Goal: Complete application form

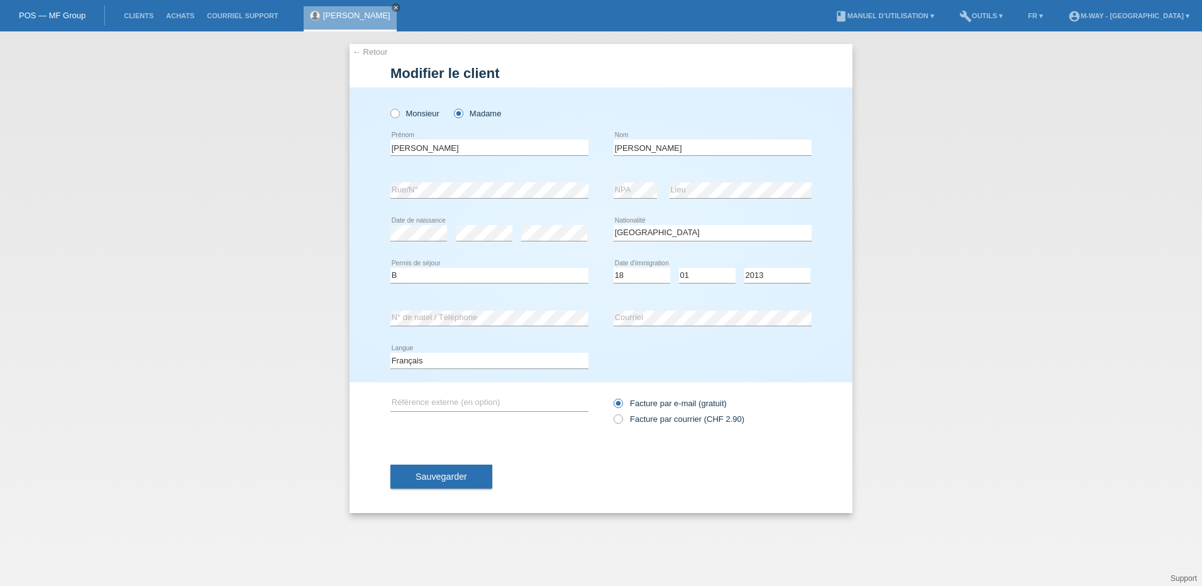
select select "PT"
select select "B"
select select "18"
select select "01"
select select "2013"
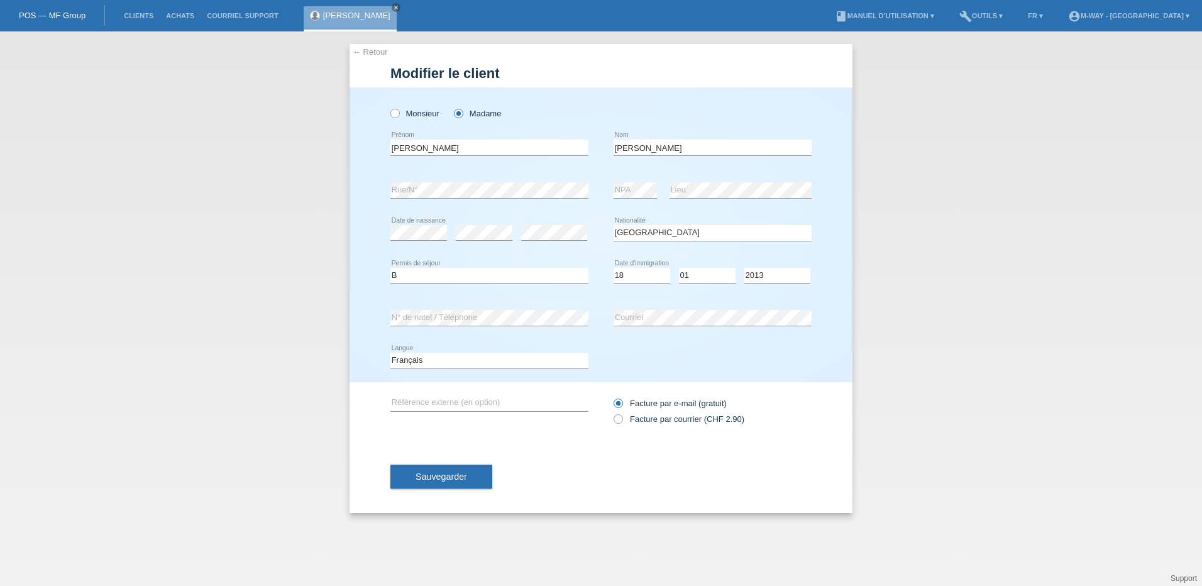
drag, startPoint x: 127, startPoint y: 16, endPoint x: 137, endPoint y: 36, distance: 21.9
click at [127, 16] on link "Clients" at bounding box center [139, 16] width 42 height 8
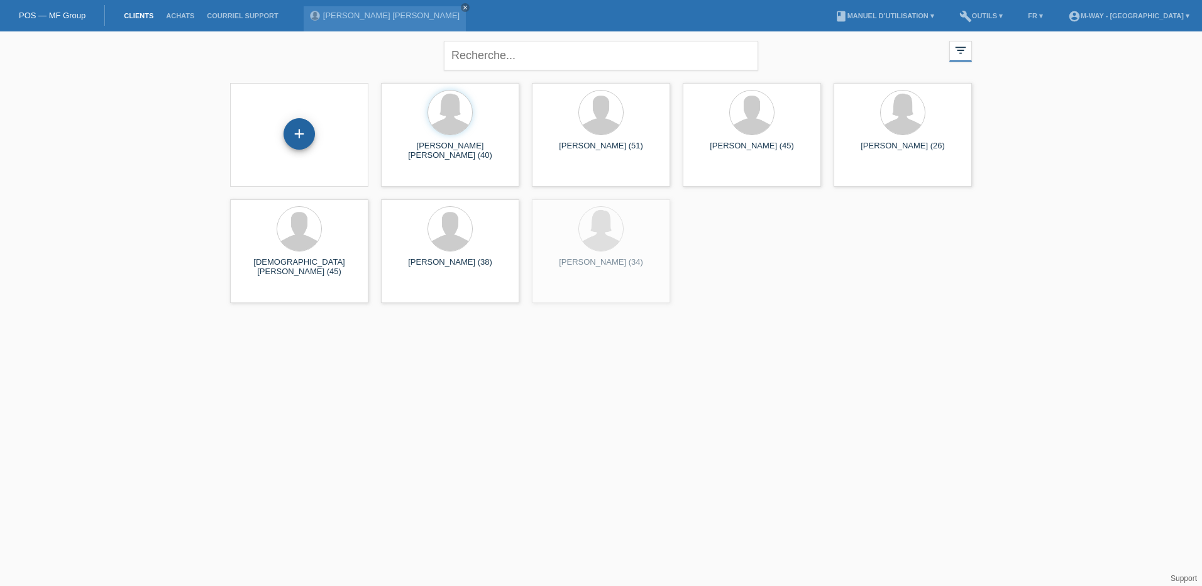
click at [297, 127] on div "+" at bounding box center [298, 133] width 31 height 31
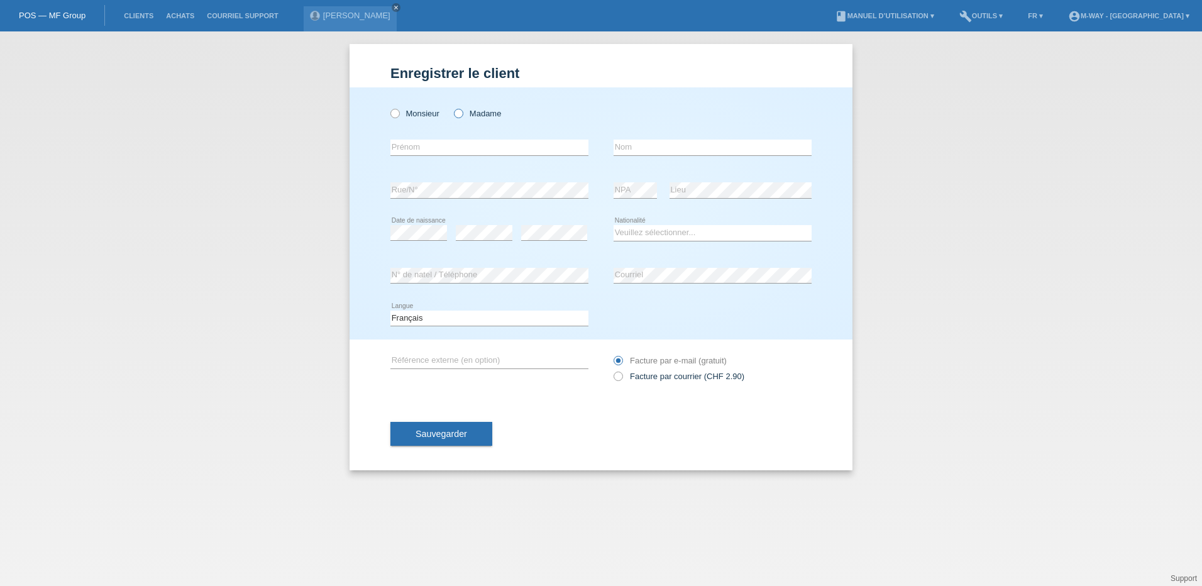
click at [452, 107] on icon at bounding box center [452, 107] width 0 height 0
click at [462, 115] on input "Madame" at bounding box center [458, 113] width 8 height 8
radio input "true"
click at [437, 155] on input "text" at bounding box center [489, 148] width 198 height 16
type input "[PERSON_NAME]"
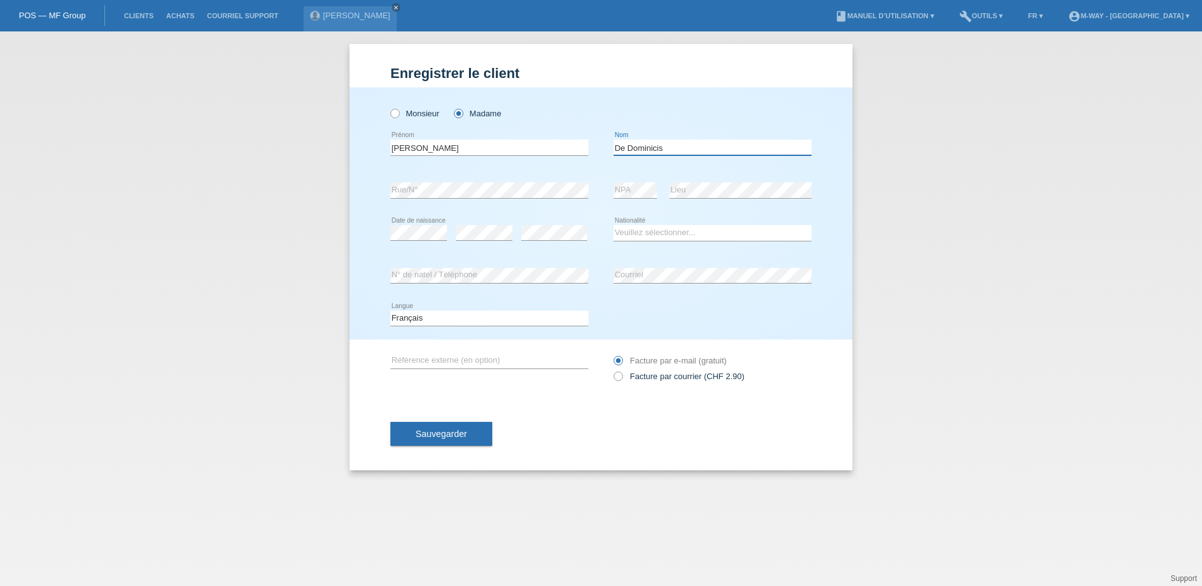
type input "De Dominicis"
click at [411, 241] on icon at bounding box center [418, 240] width 57 height 1
drag, startPoint x: 647, startPoint y: 234, endPoint x: 647, endPoint y: 242, distance: 7.5
click at [647, 234] on select "Veuillez sélectionner... [GEOGRAPHIC_DATA] [GEOGRAPHIC_DATA] [GEOGRAPHIC_DATA] …" at bounding box center [712, 232] width 198 height 15
select select "IT"
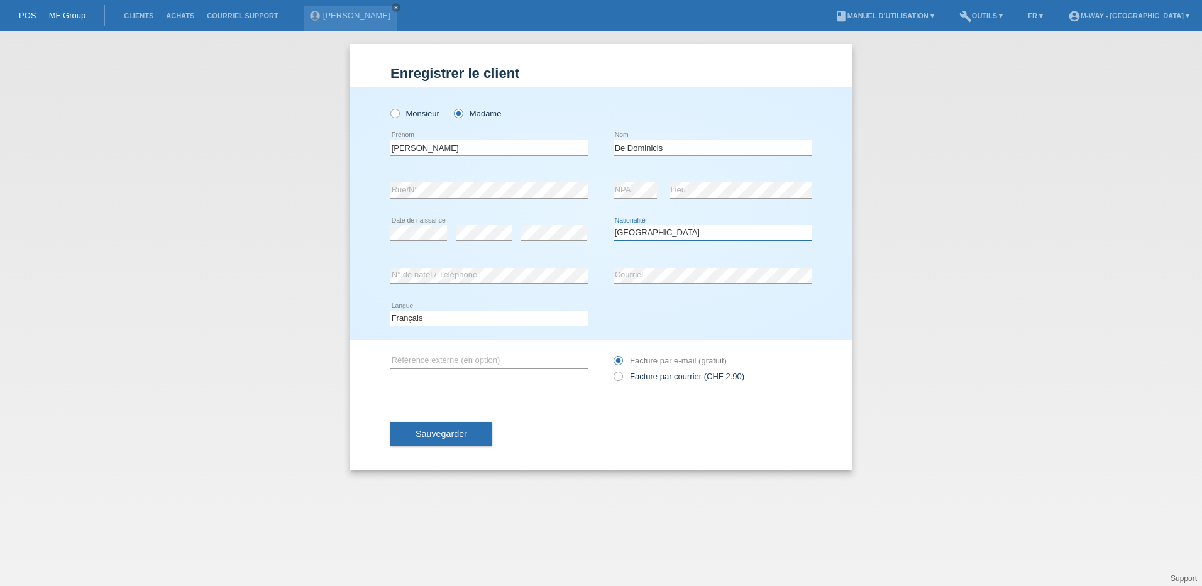
click at [613, 225] on select "Veuillez sélectionner... [GEOGRAPHIC_DATA] [GEOGRAPHIC_DATA] [GEOGRAPHIC_DATA] …" at bounding box center [712, 232] width 198 height 15
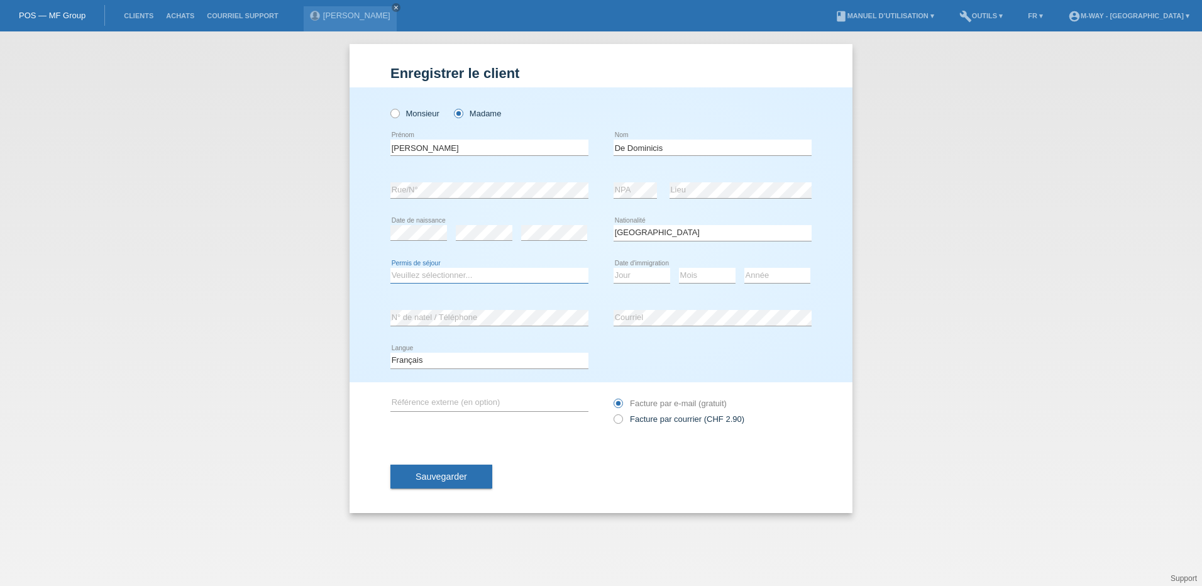
click at [434, 282] on select "Veuillez sélectionner... C B B - Statut de réfugié Autre" at bounding box center [489, 275] width 198 height 15
select select "C"
click at [390, 268] on select "Veuillez sélectionner... C B B - Statut de réfugié Autre" at bounding box center [489, 275] width 198 height 15
click at [658, 270] on select "Jour 01 02 03 04 05 06 07 08 09 10 11" at bounding box center [641, 275] width 57 height 15
click at [515, 491] on div "Sauvegarder" at bounding box center [600, 476] width 421 height 73
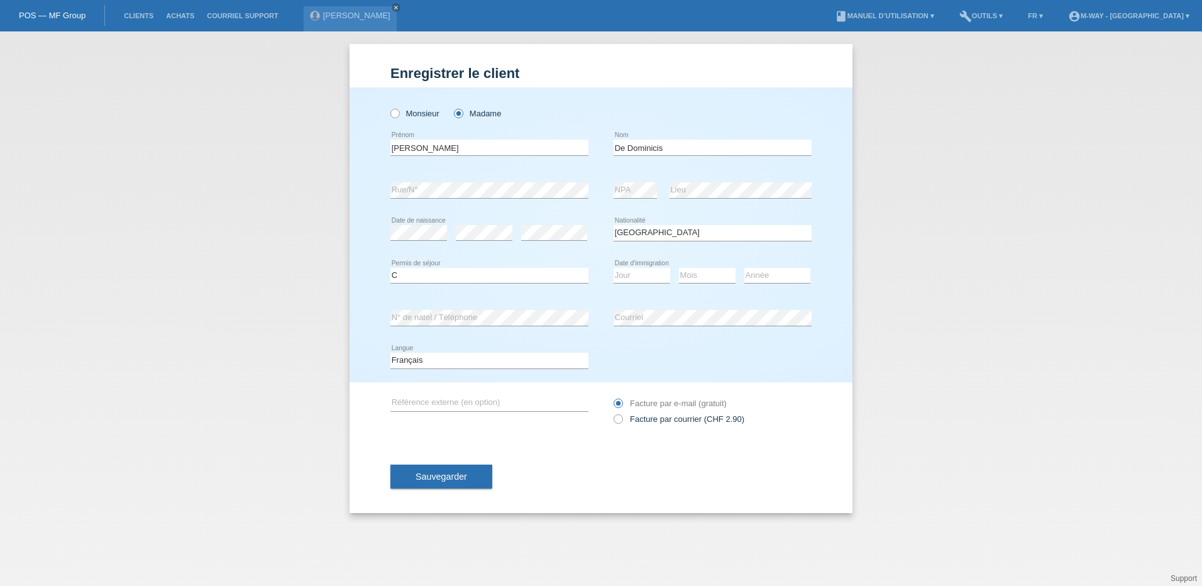
click at [350, 31] on html "POS — MF Group Clients Achats Courriel Support [PERSON_NAME] close menu" at bounding box center [601, 15] width 1202 height 31
click at [106, 327] on div "Enregistrer le client Enregistrer le client Enregistrer le client Monsieur Mada…" at bounding box center [601, 308] width 1202 height 554
click at [623, 273] on select "Jour 01 02 03 04 05 06 07 08 09 10 11" at bounding box center [641, 275] width 57 height 15
select select "17"
click at [613, 268] on select "Jour 01 02 03 04 05 06 07 08 09 10 11" at bounding box center [641, 275] width 57 height 15
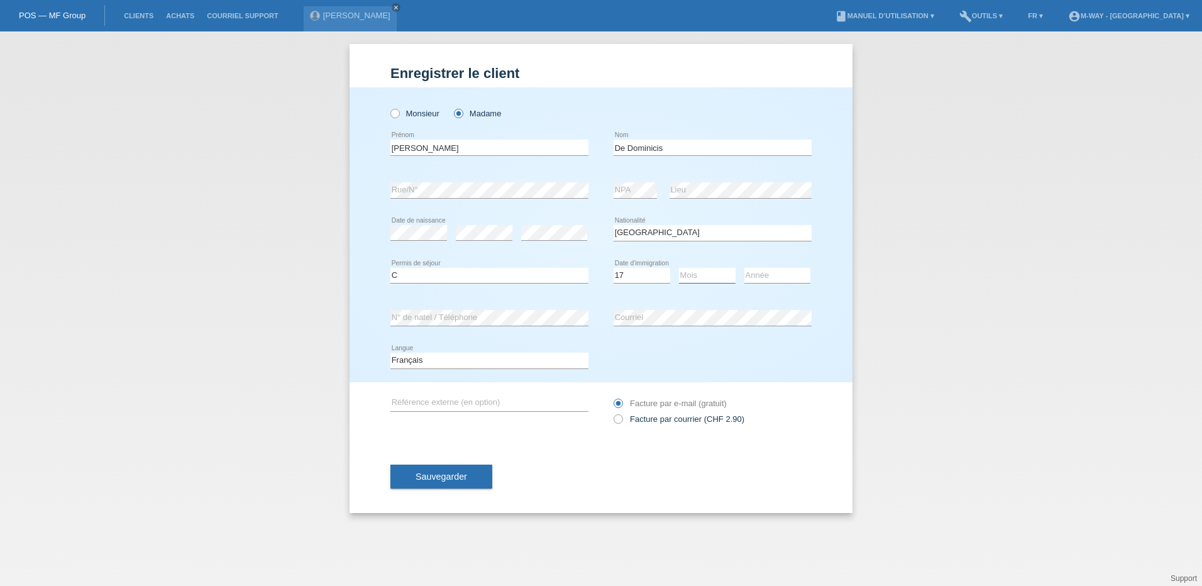
drag, startPoint x: 692, startPoint y: 272, endPoint x: 693, endPoint y: 283, distance: 10.8
click at [692, 272] on select "Mois 01 02 03 04 05 06 07 08 09 10 11" at bounding box center [707, 275] width 57 height 15
select select "08"
click at [679, 268] on select "Mois 01 02 03 04 05 06 07 08 09 10 11" at bounding box center [707, 275] width 57 height 15
click at [767, 275] on select "Année 2025 2024 2023 2022 2021 2020 2019 2018 2017 2016 2015 2014 2013 2012 201…" at bounding box center [777, 275] width 66 height 15
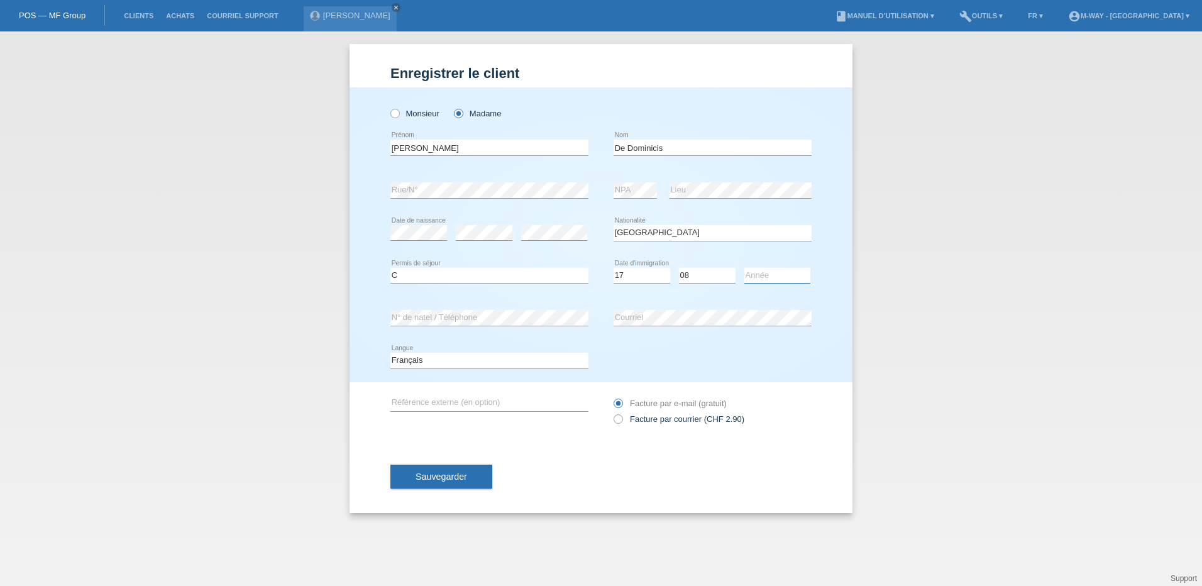
select select "2015"
click at [744, 268] on select "Année 2025 2024 2023 2022 2021 2020 2019 2018 2017 2016 2015 2014 2013 2012 201…" at bounding box center [777, 275] width 66 height 15
click at [657, 372] on div "Deutsch Français Italiano English error Langue" at bounding box center [600, 360] width 421 height 43
click at [444, 476] on span "Sauvegarder" at bounding box center [441, 476] width 52 height 10
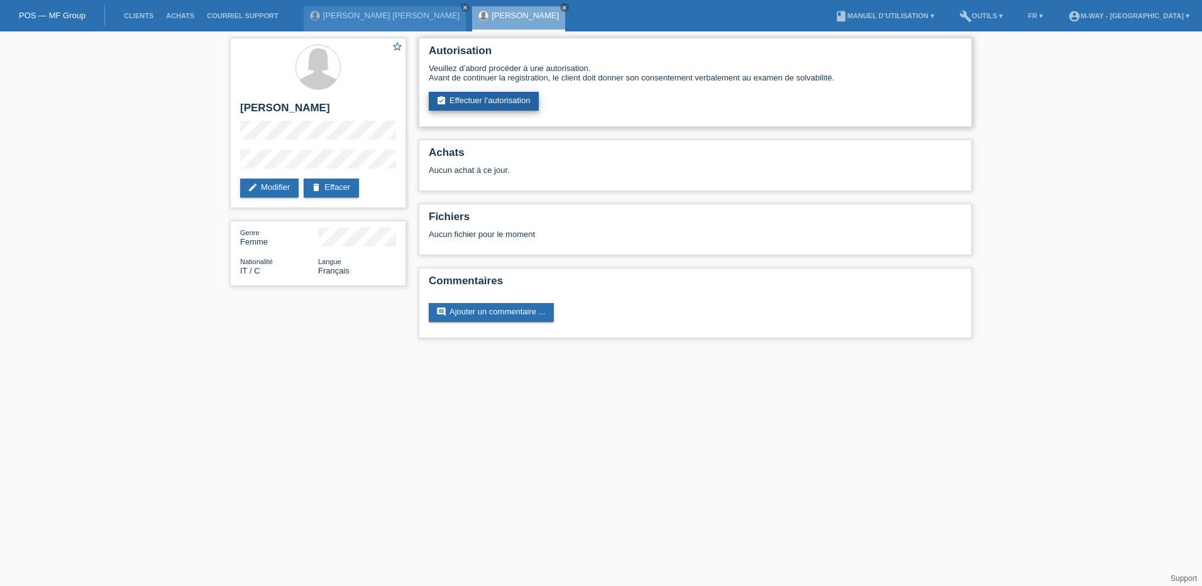
click at [480, 104] on link "assignment_turned_in Effectuer l’autorisation" at bounding box center [484, 101] width 110 height 19
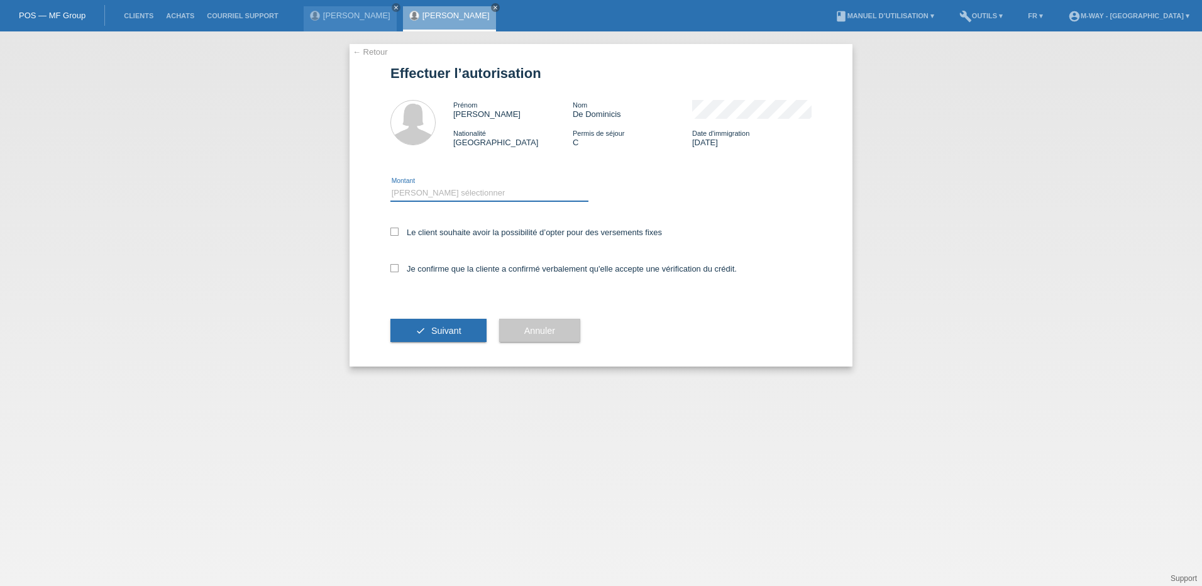
drag, startPoint x: 452, startPoint y: 191, endPoint x: 452, endPoint y: 200, distance: 8.8
click at [452, 191] on select "Veuillez sélectionner CHF 1.00 - CHF 499.00 CHF 500.00 - CHF 1'999.00 CHF 2'000…" at bounding box center [489, 192] width 198 height 15
select select "2"
click at [390, 185] on select "Veuillez sélectionner CHF 1.00 - CHF 499.00 CHF 500.00 - CHF 1'999.00 CHF 2'000…" at bounding box center [489, 192] width 198 height 15
click at [393, 228] on icon at bounding box center [394, 232] width 8 height 8
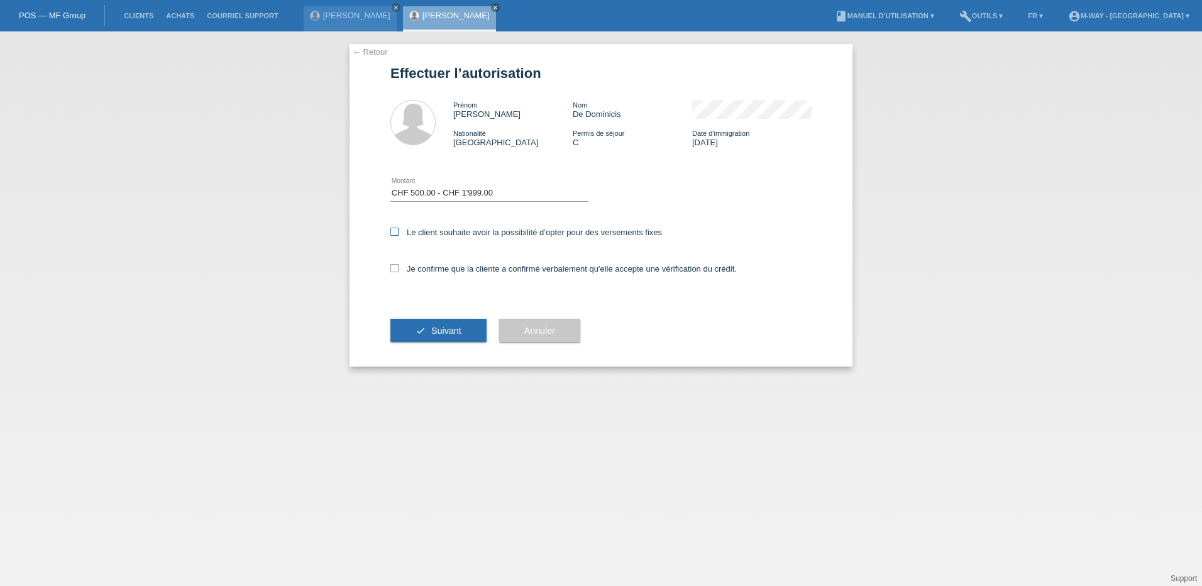
click at [393, 228] on input "Le client souhaite avoir la possibilité d’opter pour des versements fixes" at bounding box center [394, 232] width 8 height 8
checkbox input "true"
drag, startPoint x: 398, startPoint y: 263, endPoint x: 442, endPoint y: 327, distance: 77.7
click at [398, 264] on label "Je confirme que la cliente a confirmé verbalement qu'elle accepte une vérificat…" at bounding box center [563, 268] width 346 height 9
click at [392, 264] on icon at bounding box center [394, 268] width 8 height 8
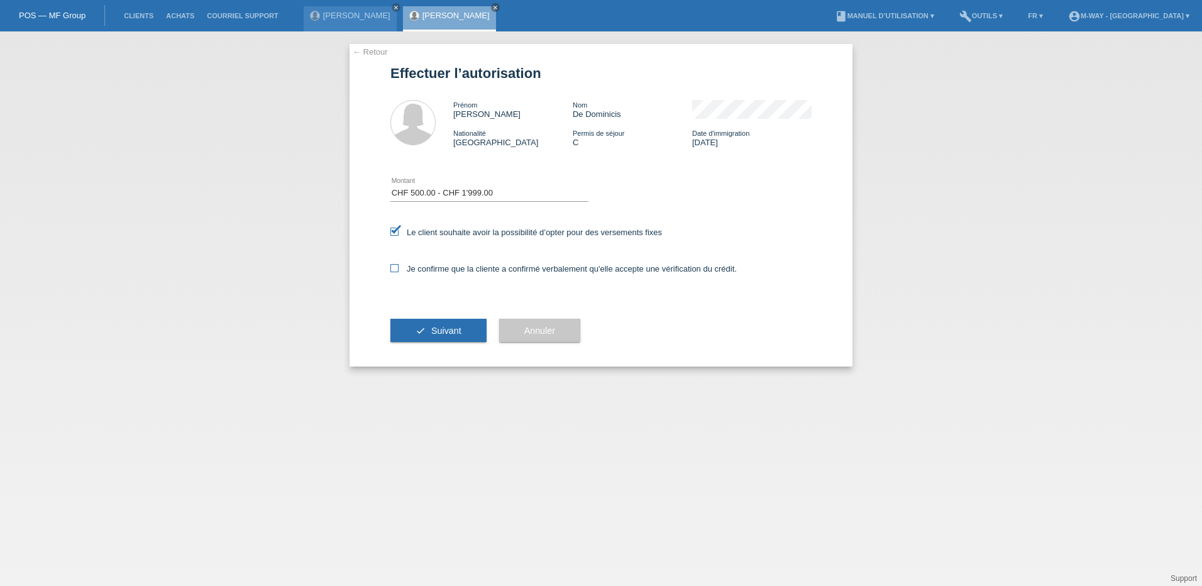
click at [392, 264] on input "Je confirme que la cliente a confirmé verbalement qu'elle accepte une vérificat…" at bounding box center [394, 268] width 8 height 8
checkbox input "true"
click at [409, 322] on button "check Suivant" at bounding box center [438, 331] width 96 height 24
